Goal: Task Accomplishment & Management: Manage account settings

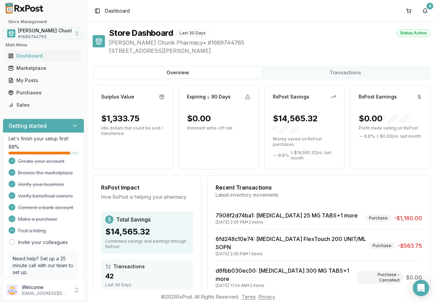
click at [41, 34] on span "[PERSON_NAME] Chunk Pharmacy" at bounding box center [58, 30] width 80 height 7
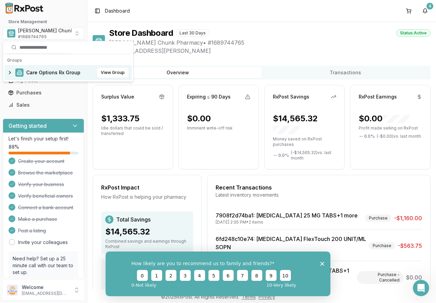
click at [39, 73] on span "Care Options Rx Group" at bounding box center [53, 72] width 54 height 7
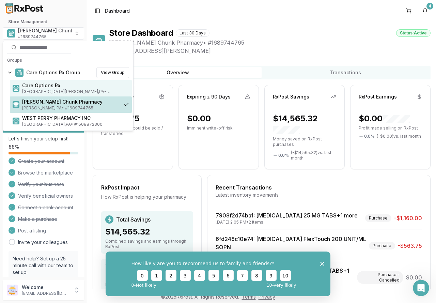
click at [38, 85] on span "Care Options Rx" at bounding box center [75, 85] width 107 height 7
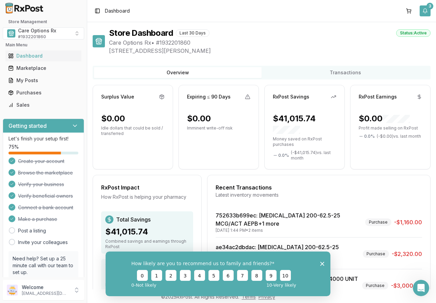
click at [425, 13] on button "3" at bounding box center [425, 10] width 11 height 11
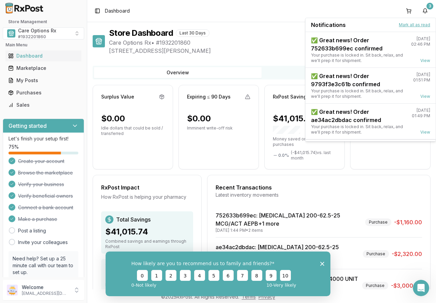
click at [423, 24] on button "Mark all as read" at bounding box center [414, 24] width 31 height 5
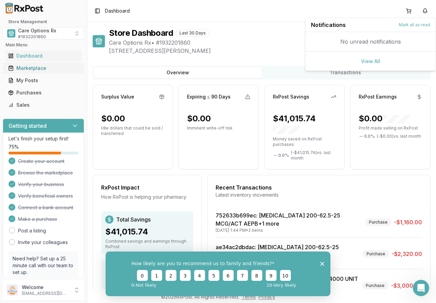
click at [38, 68] on div "Marketplace" at bounding box center [43, 68] width 71 height 7
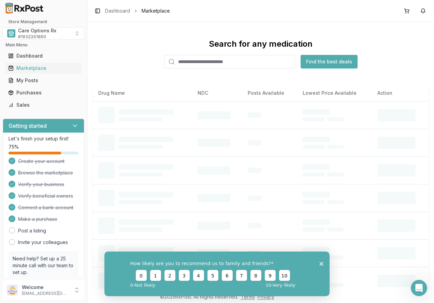
click at [184, 62] on input "search" at bounding box center [229, 62] width 131 height 14
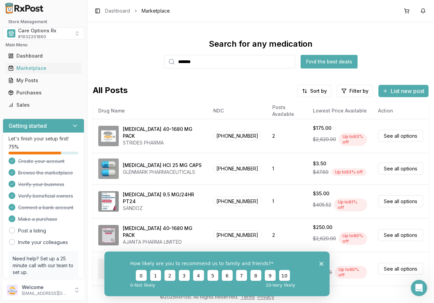
type input "*******"
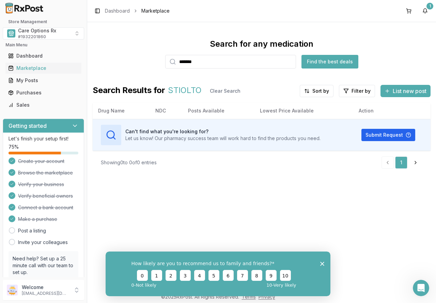
click at [128, 56] on div "Search for any medication ******* Find the best deals" at bounding box center [262, 54] width 338 height 30
click at [32, 35] on span "# 1932201860" at bounding box center [32, 36] width 28 height 5
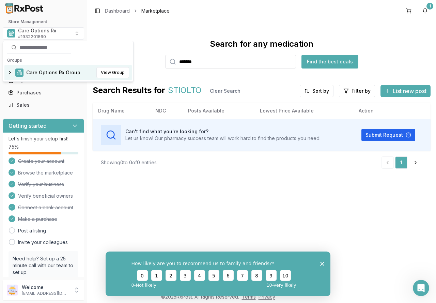
click at [41, 71] on span "Care Options Rx Group" at bounding box center [53, 72] width 54 height 7
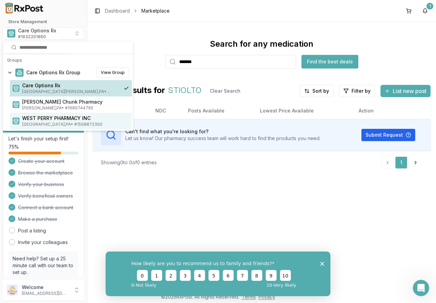
click at [37, 120] on span "WEST PERRY PHARMACY INC" at bounding box center [75, 118] width 107 height 7
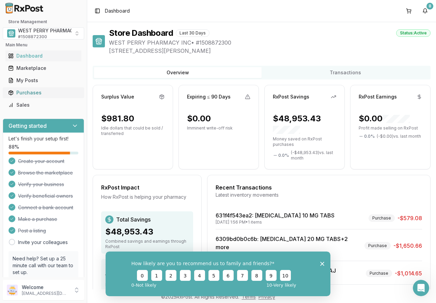
click at [24, 92] on div "Purchases" at bounding box center [43, 92] width 71 height 7
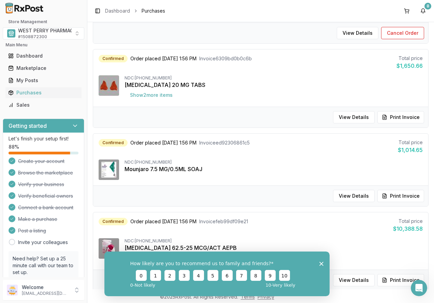
scroll to position [136, 0]
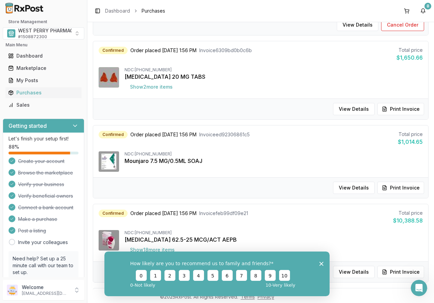
click at [323, 260] on div "How likely are you to recommend us to family and friends? 0 1 2 3 4 5 6 7 8 9 1…" at bounding box center [216, 273] width 225 height 45
click at [321, 262] on icon "Close survey" at bounding box center [321, 264] width 4 height 4
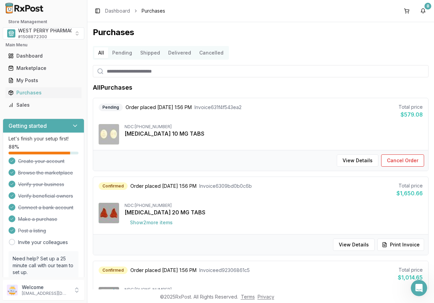
scroll to position [0, 0]
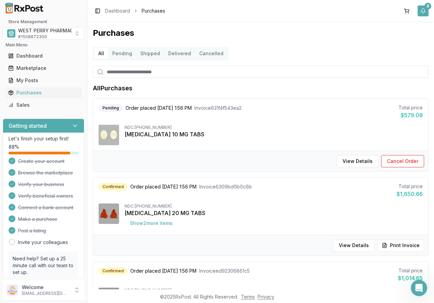
click at [421, 10] on button "8" at bounding box center [422, 10] width 11 height 11
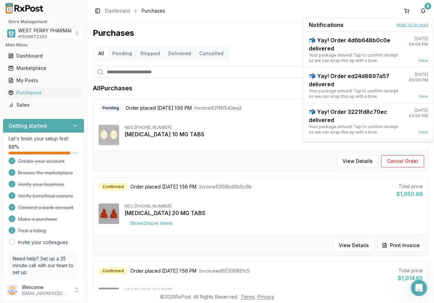
click at [418, 23] on button "Mark all as read" at bounding box center [412, 24] width 31 height 5
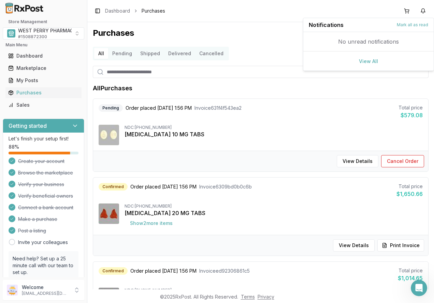
click at [253, 41] on div "Purchases All Pending Shipped Delivered Cancelled All Purchases Pending Order p…" at bounding box center [260, 155] width 346 height 267
click at [34, 29] on span "WEST PERRY PHARMACY INC" at bounding box center [52, 30] width 69 height 7
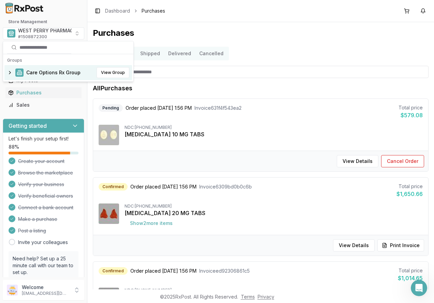
click at [41, 71] on span "Care Options Rx Group" at bounding box center [53, 72] width 54 height 7
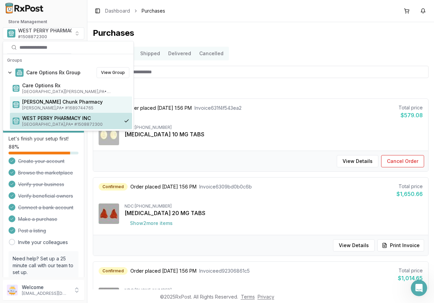
click at [37, 106] on span "[PERSON_NAME] , [GEOGRAPHIC_DATA] • # 1689744765" at bounding box center [75, 107] width 107 height 5
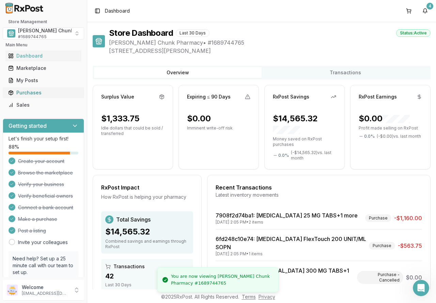
click at [20, 94] on div "Purchases" at bounding box center [43, 92] width 71 height 7
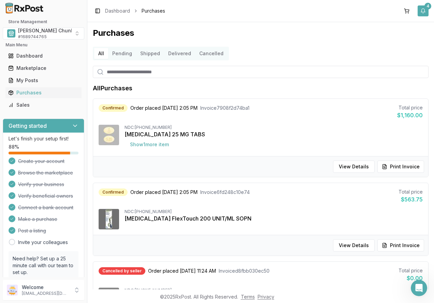
click at [422, 12] on button "4" at bounding box center [422, 10] width 11 height 11
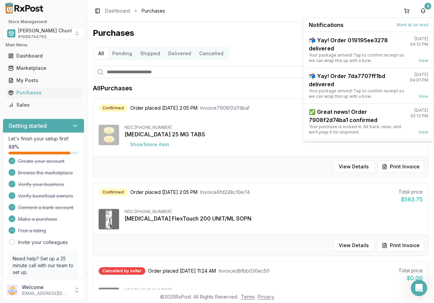
click at [415, 28] on div "Notifications Mark all as read" at bounding box center [368, 25] width 130 height 14
click at [415, 24] on button "Mark all as read" at bounding box center [412, 24] width 31 height 5
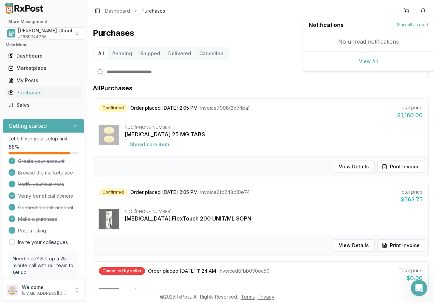
click at [260, 31] on h1 "Purchases" at bounding box center [261, 33] width 336 height 11
